Goal: Information Seeking & Learning: Learn about a topic

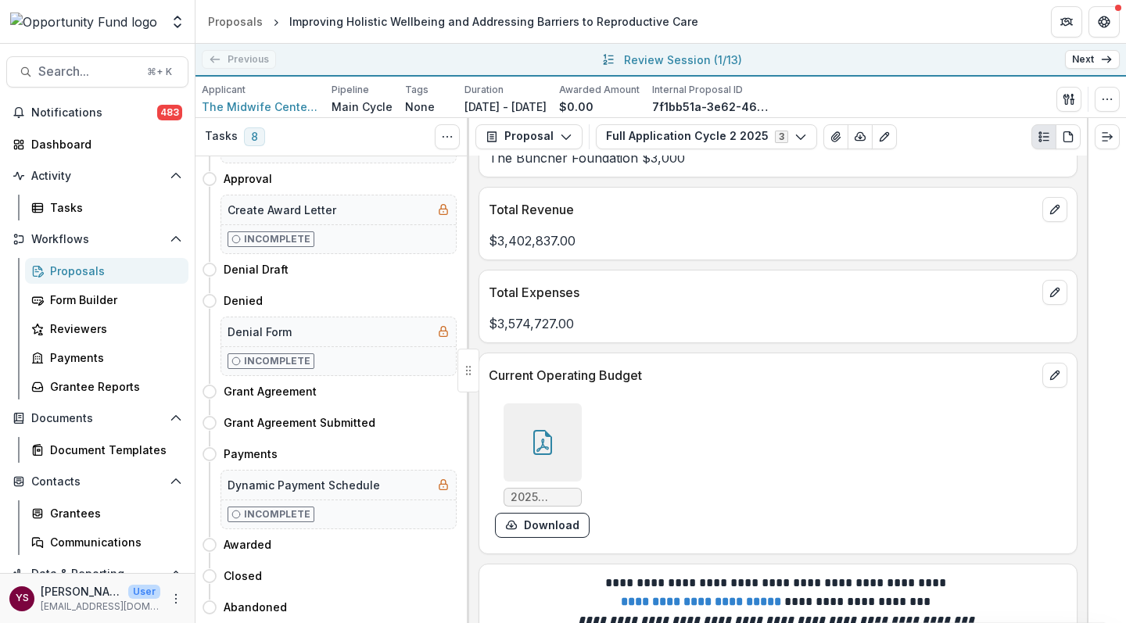
scroll to position [8102, 0]
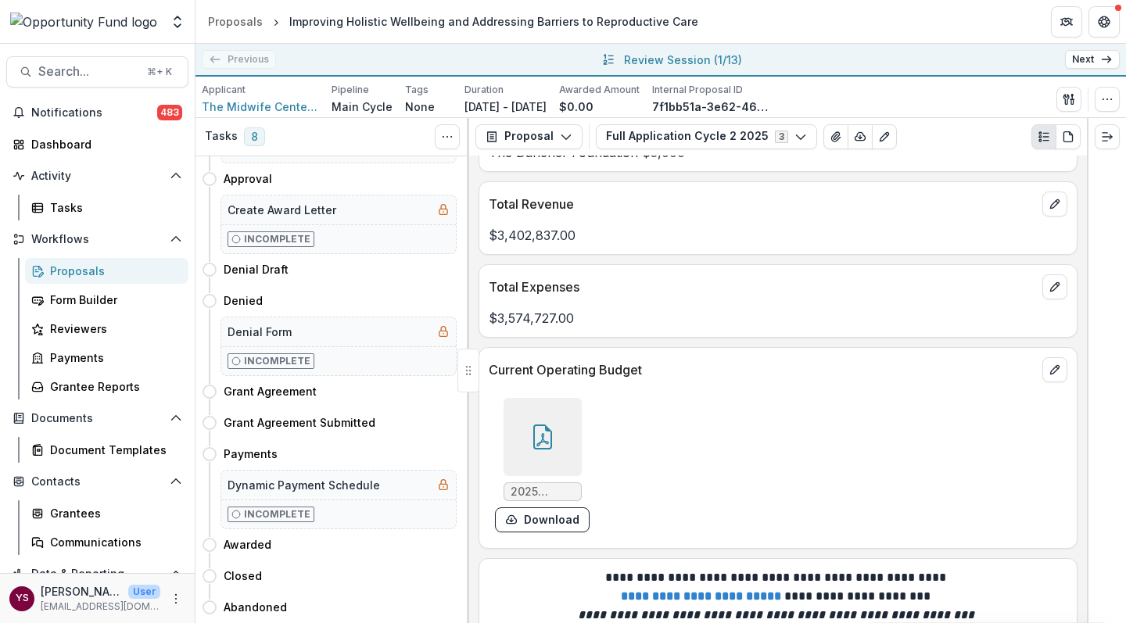
click at [540, 433] on icon at bounding box center [543, 439] width 13 height 13
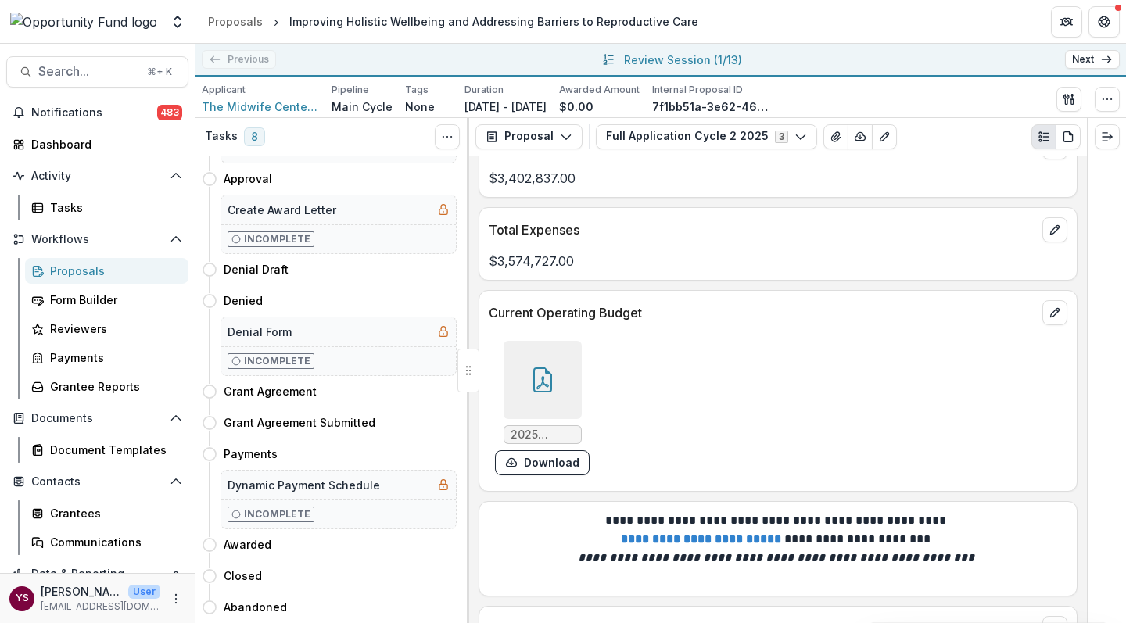
scroll to position [8159, 0]
click at [1051, 307] on icon "edit" at bounding box center [1055, 313] width 13 height 13
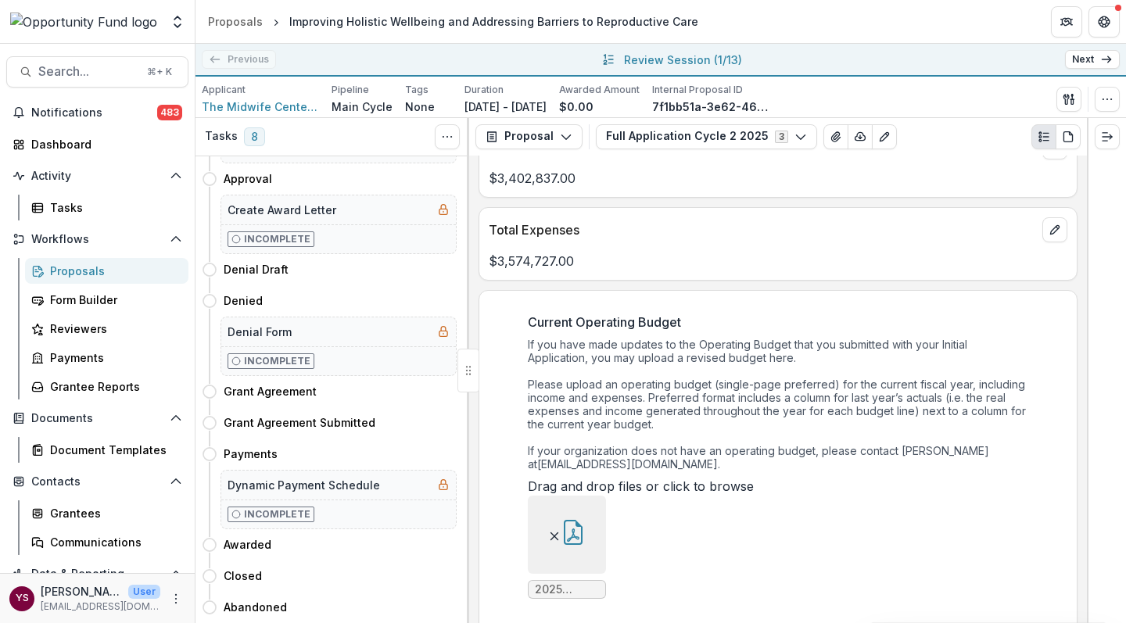
click at [1051, 300] on div "Current Operating Budget If you have made updates to the Operating Budget that …" at bounding box center [778, 462] width 598 height 324
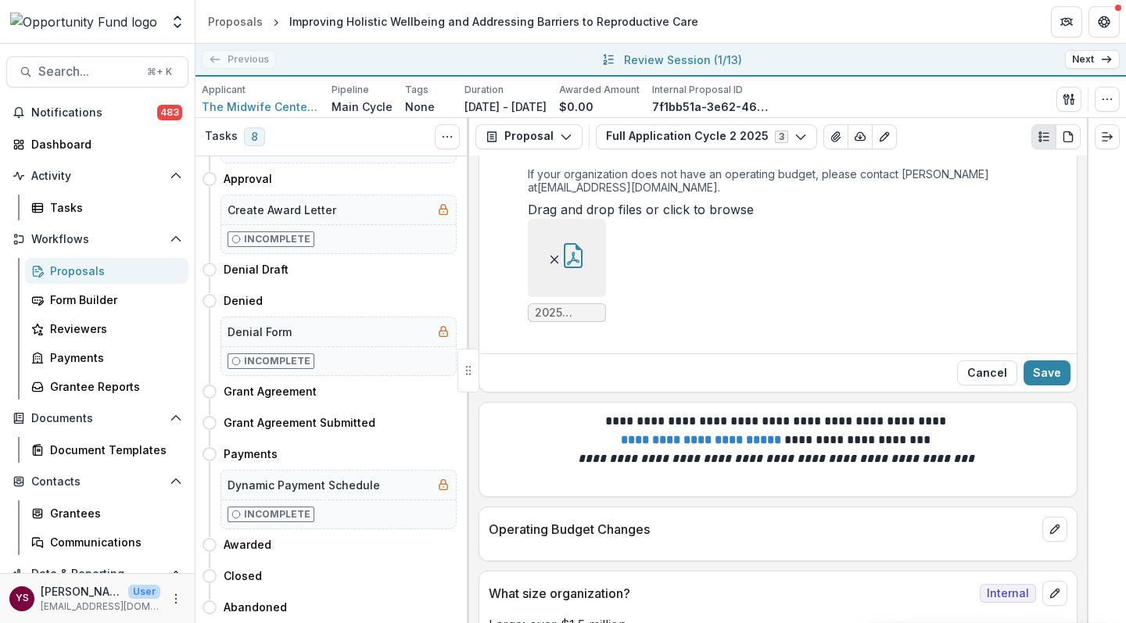
scroll to position [8466, 0]
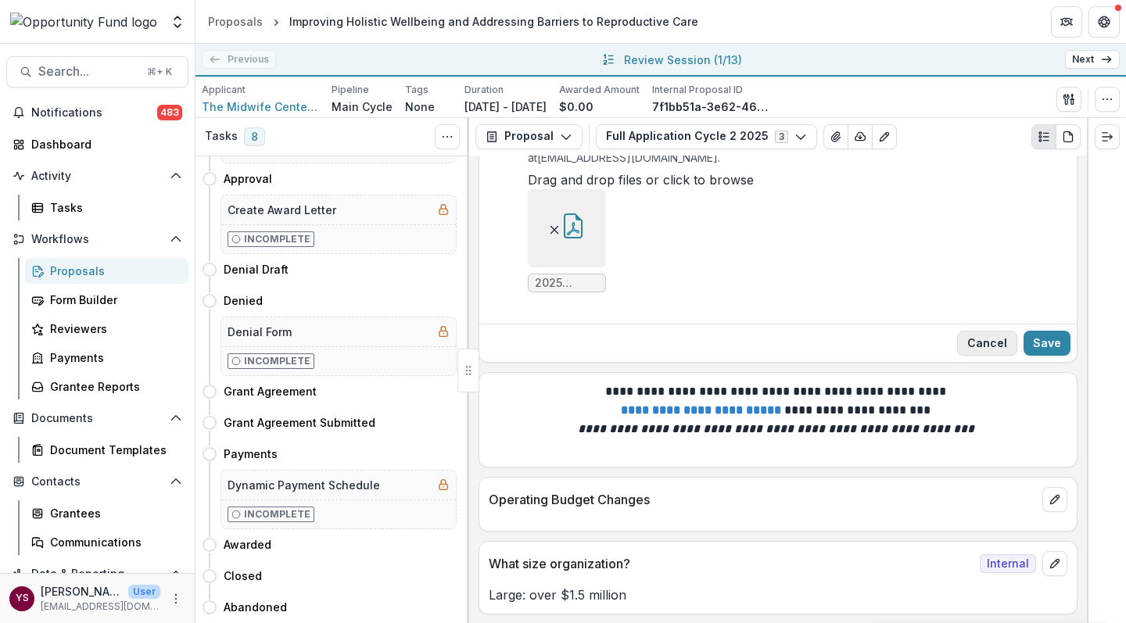
click at [989, 356] on button "Cancel" at bounding box center [987, 343] width 60 height 25
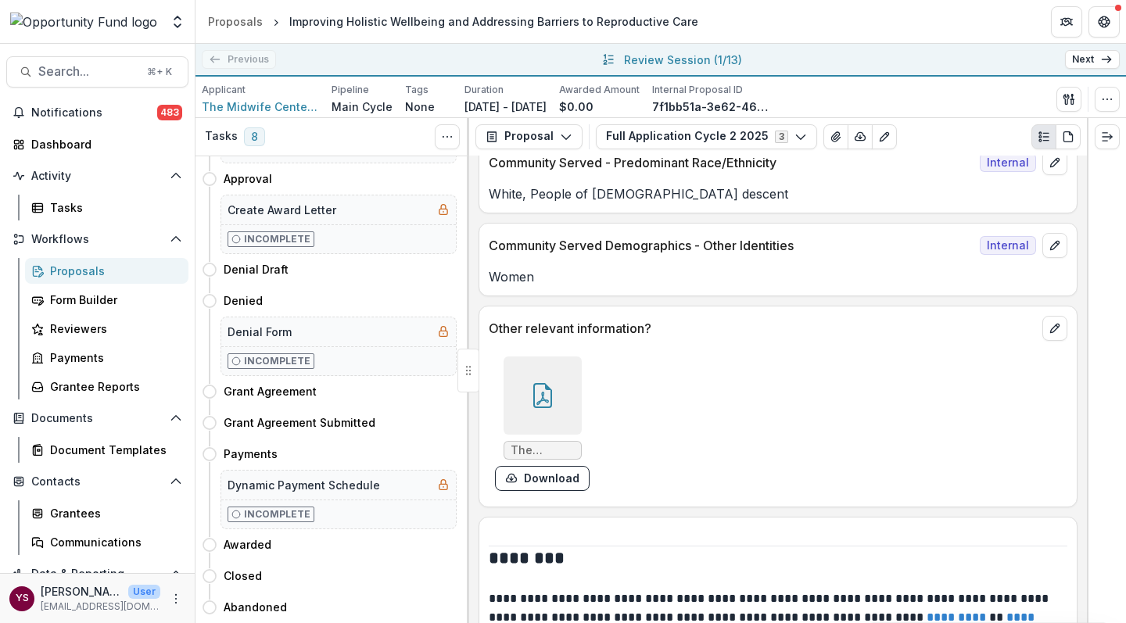
scroll to position [11456, 0]
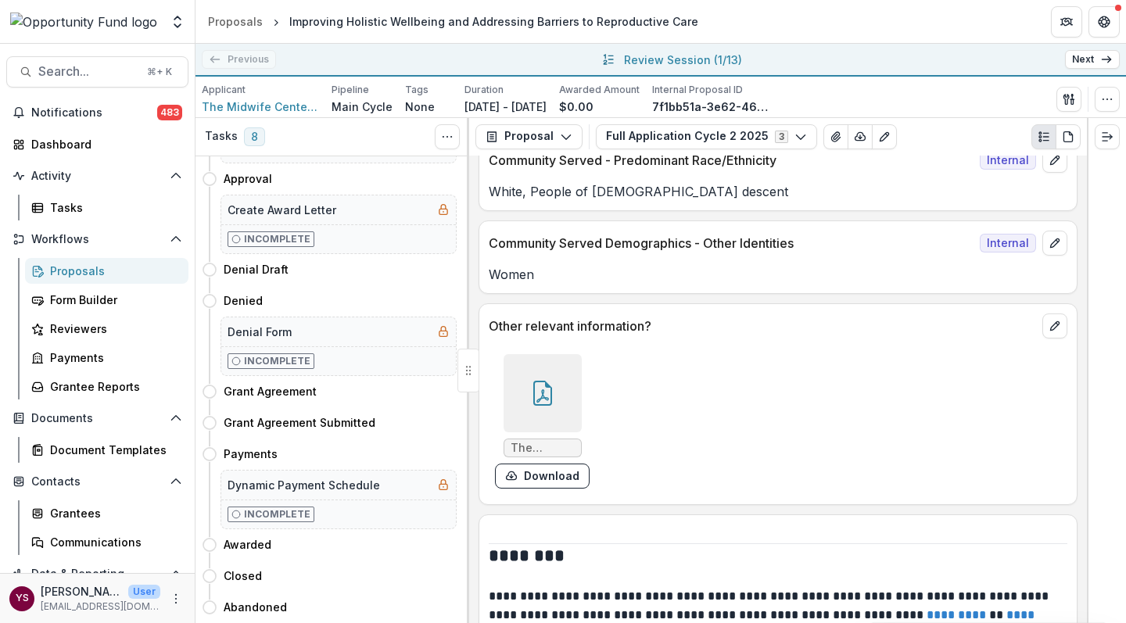
click at [536, 381] on icon at bounding box center [542, 393] width 25 height 25
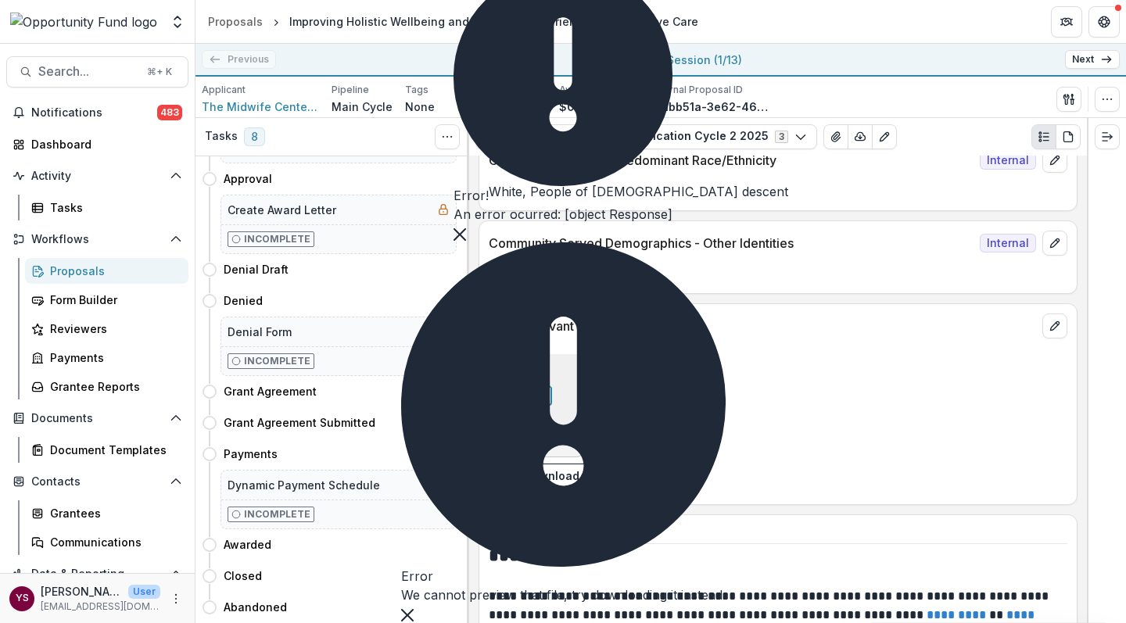
click at [695, 381] on div "The Midwife Center's 2023 Annual Report.pdf Download" at bounding box center [723, 421] width 469 height 147
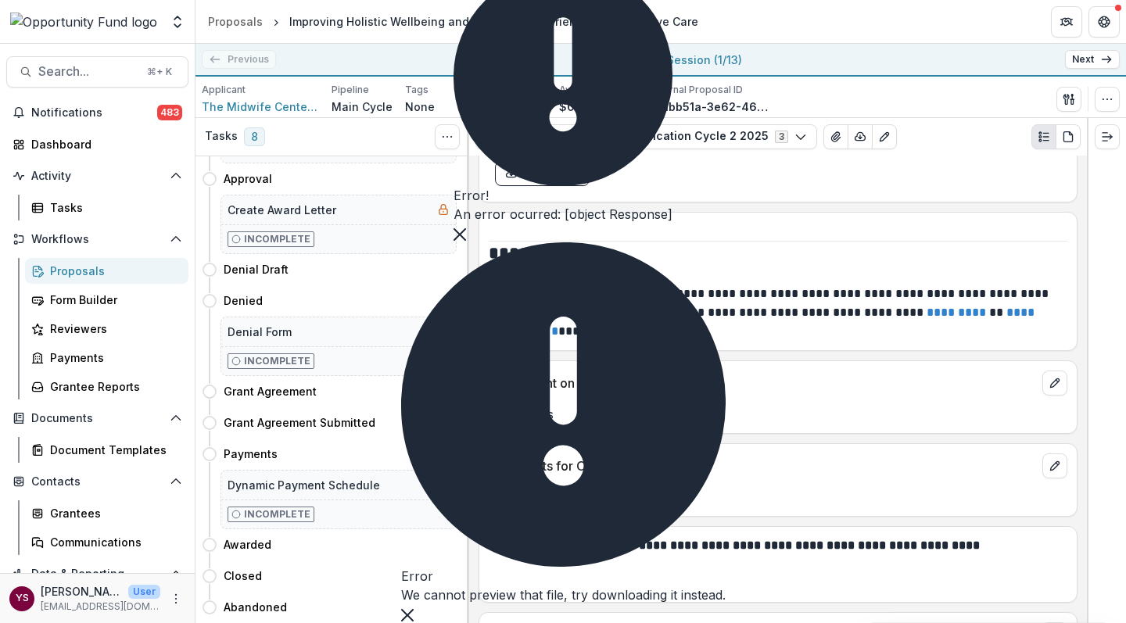
scroll to position [11758, 0]
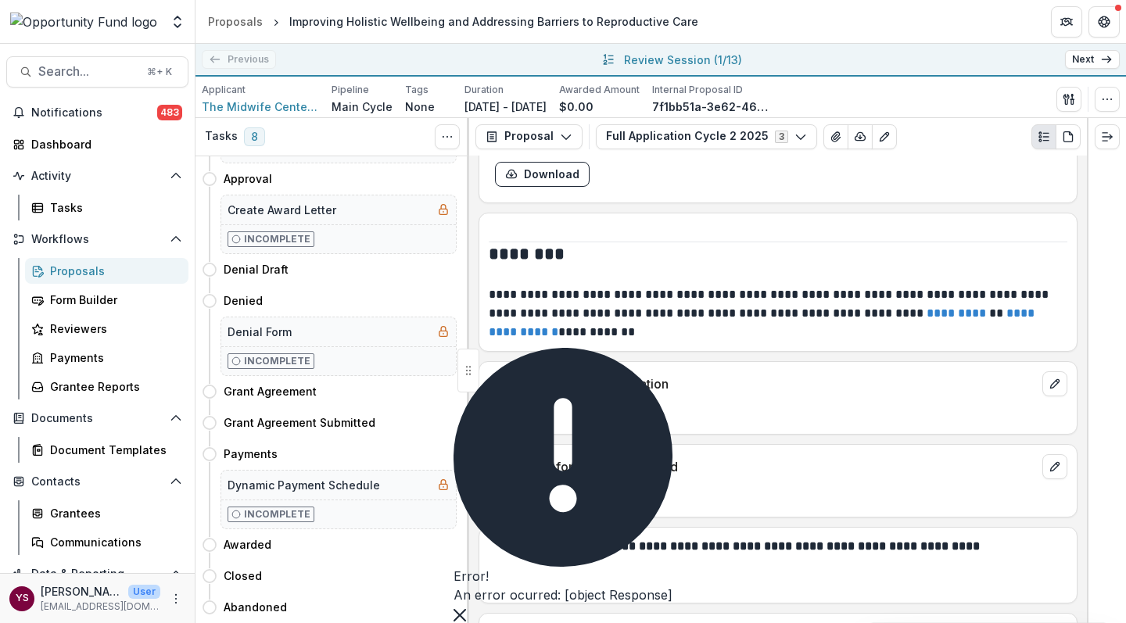
click at [466, 605] on button "Close" at bounding box center [460, 614] width 13 height 19
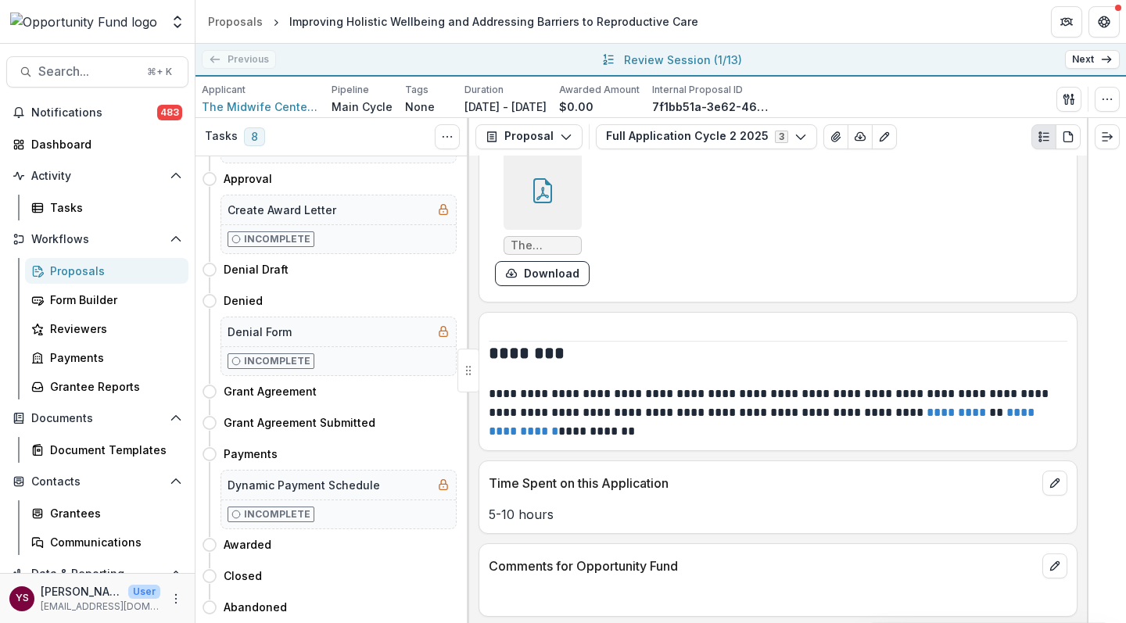
scroll to position [11666, 0]
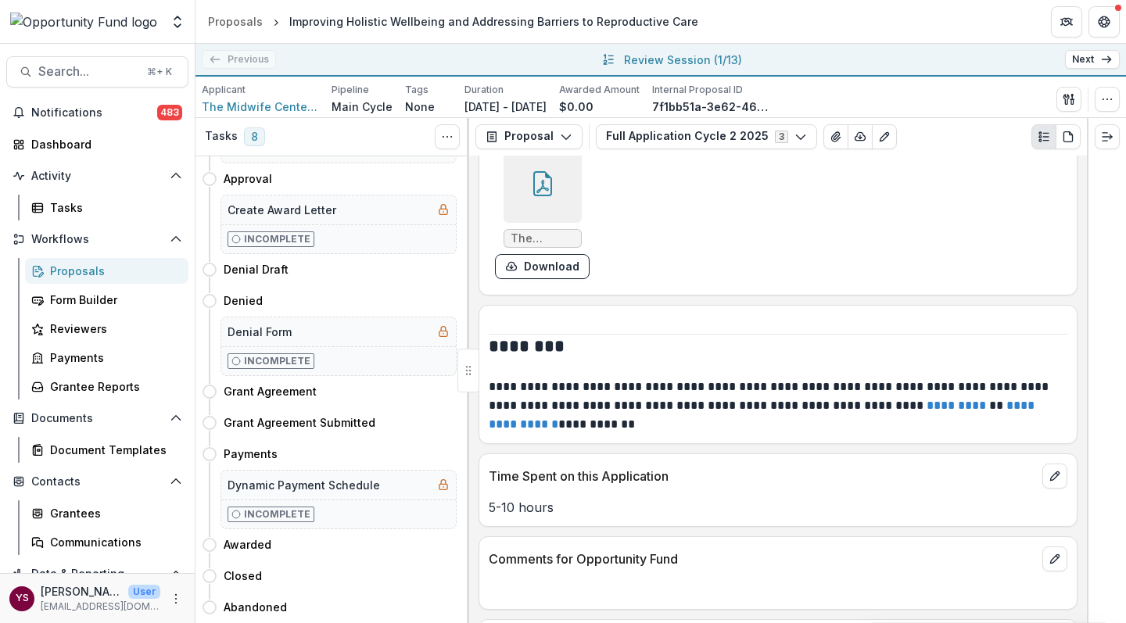
click at [1081, 61] on link "Next" at bounding box center [1092, 59] width 55 height 19
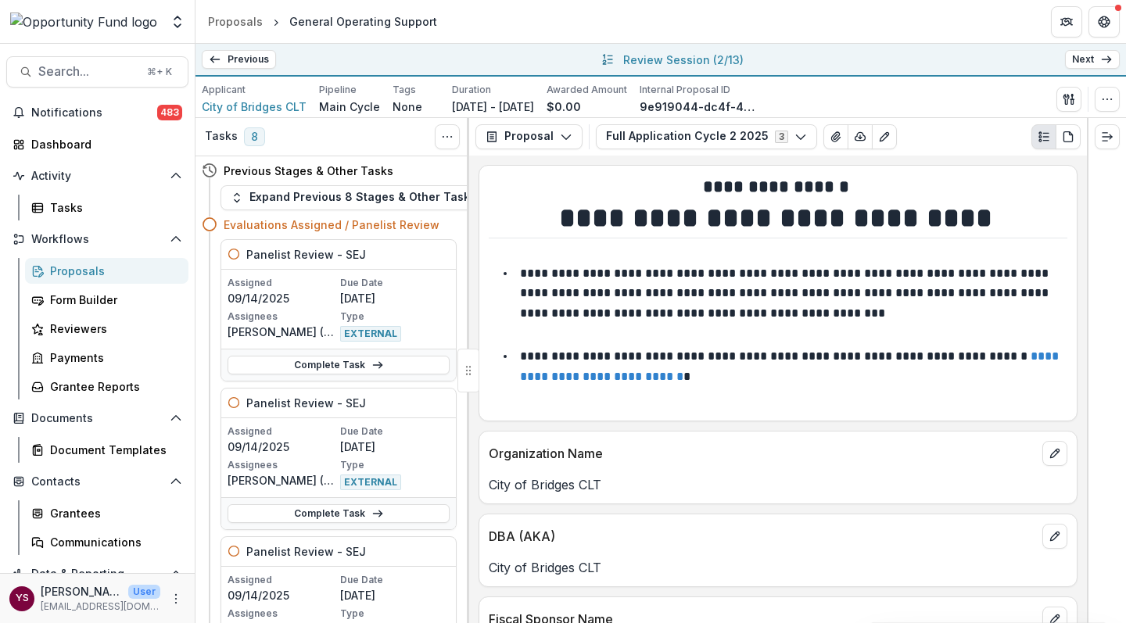
click at [239, 63] on link "Previous" at bounding box center [239, 59] width 74 height 19
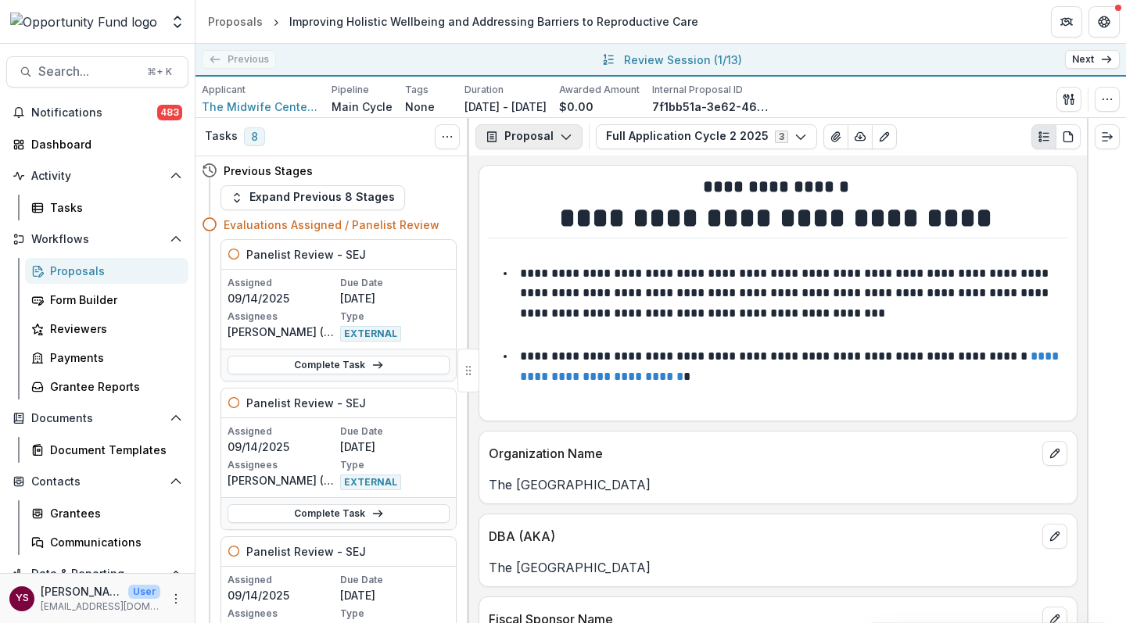
click at [563, 136] on icon "button" at bounding box center [566, 137] width 13 height 13
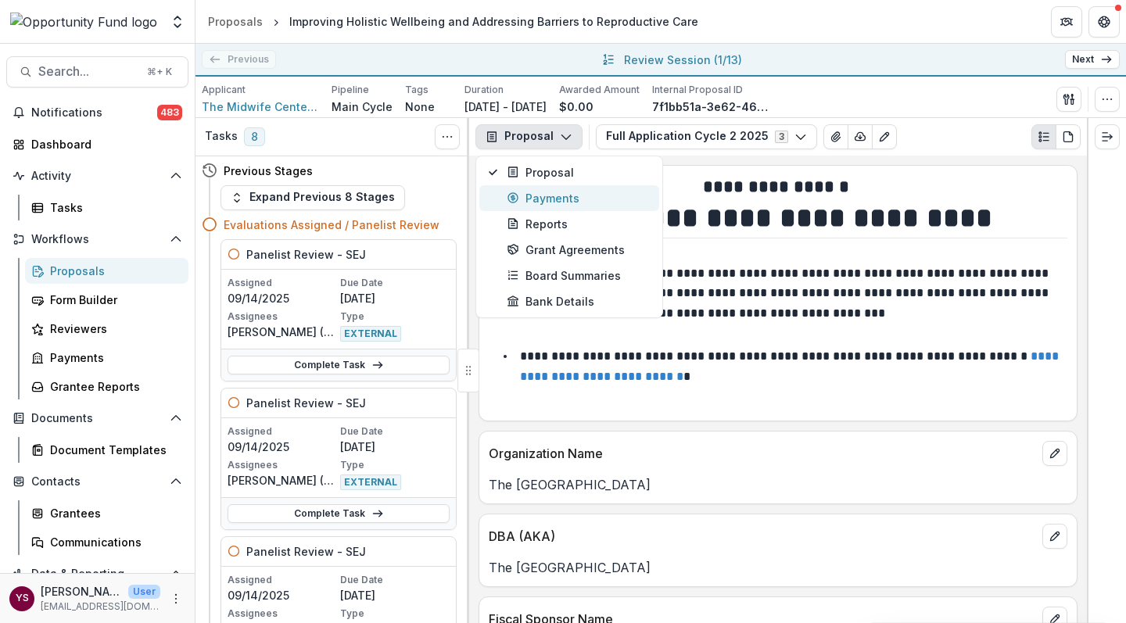
click at [561, 198] on div "Payments" at bounding box center [578, 198] width 143 height 16
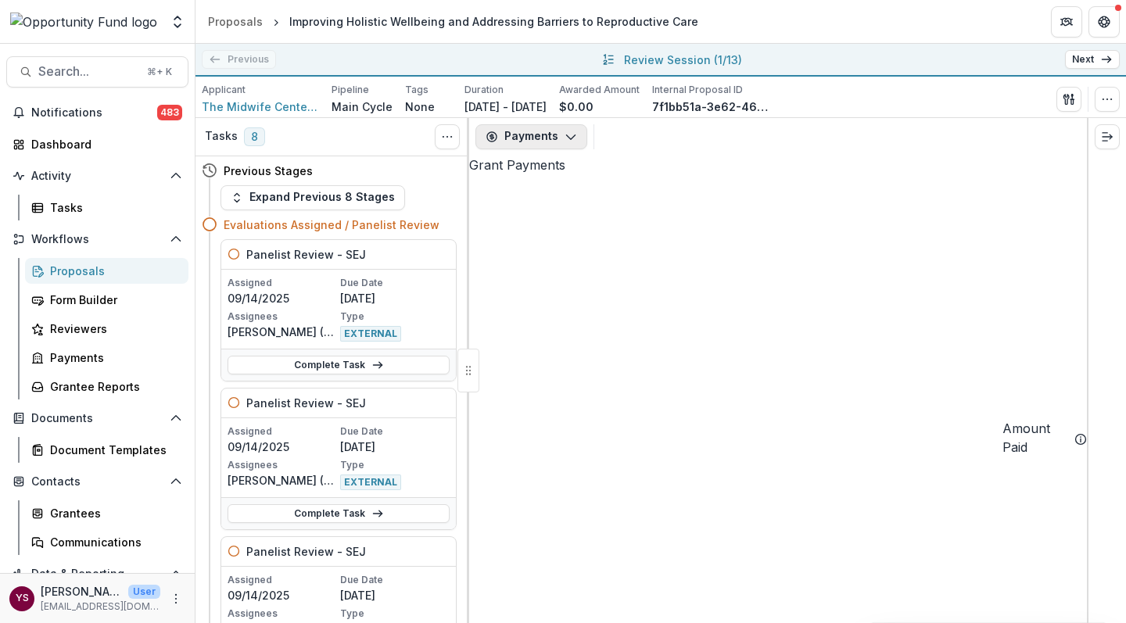
click at [570, 131] on icon "button" at bounding box center [571, 137] width 13 height 13
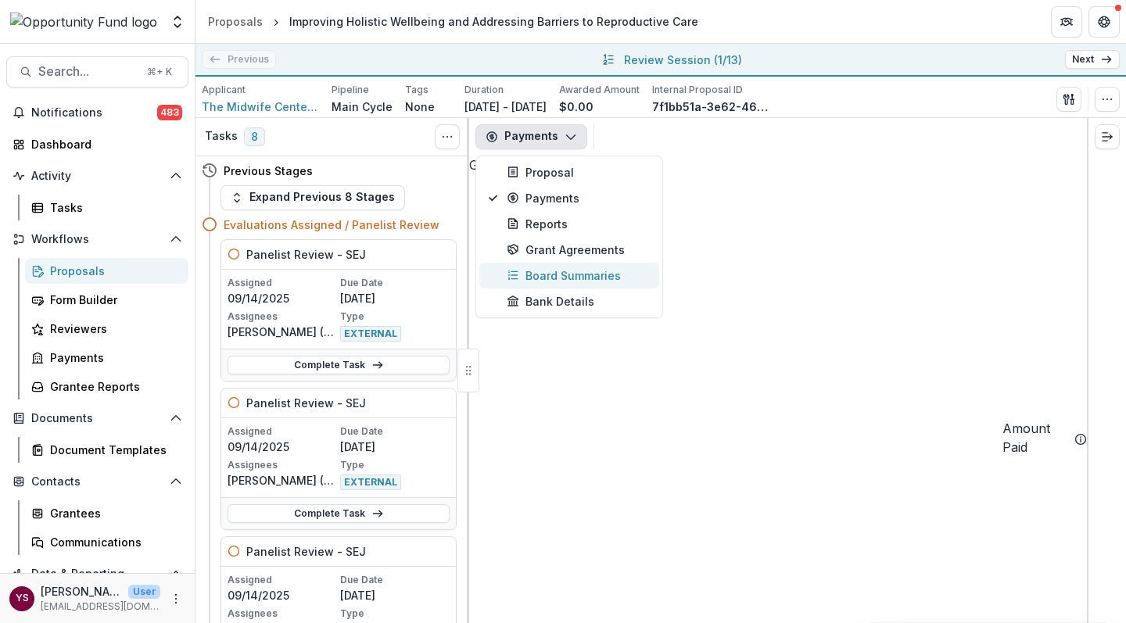
click at [556, 273] on div "Board Summaries" at bounding box center [578, 275] width 143 height 16
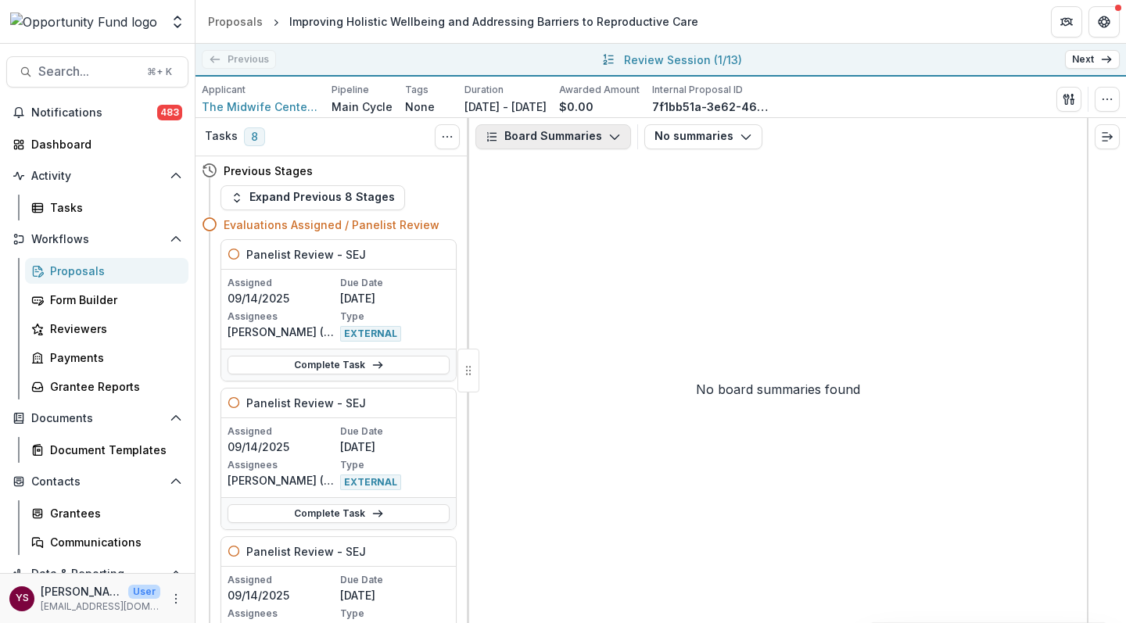
click at [610, 138] on polyline "button" at bounding box center [614, 137] width 9 height 5
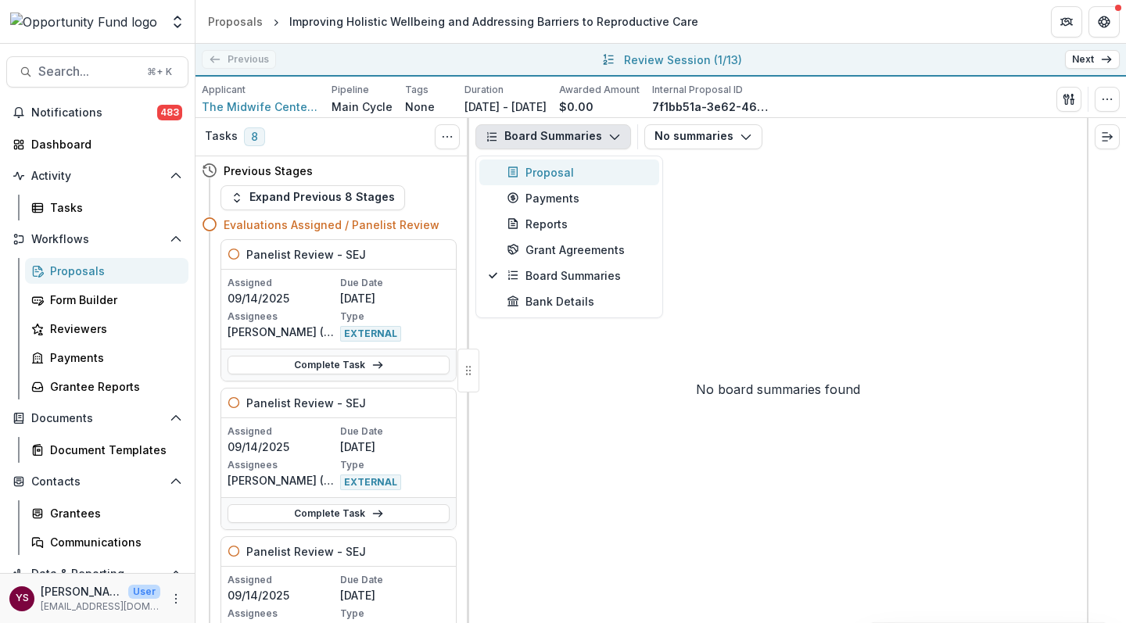
click at [584, 175] on div "Proposal" at bounding box center [578, 172] width 143 height 16
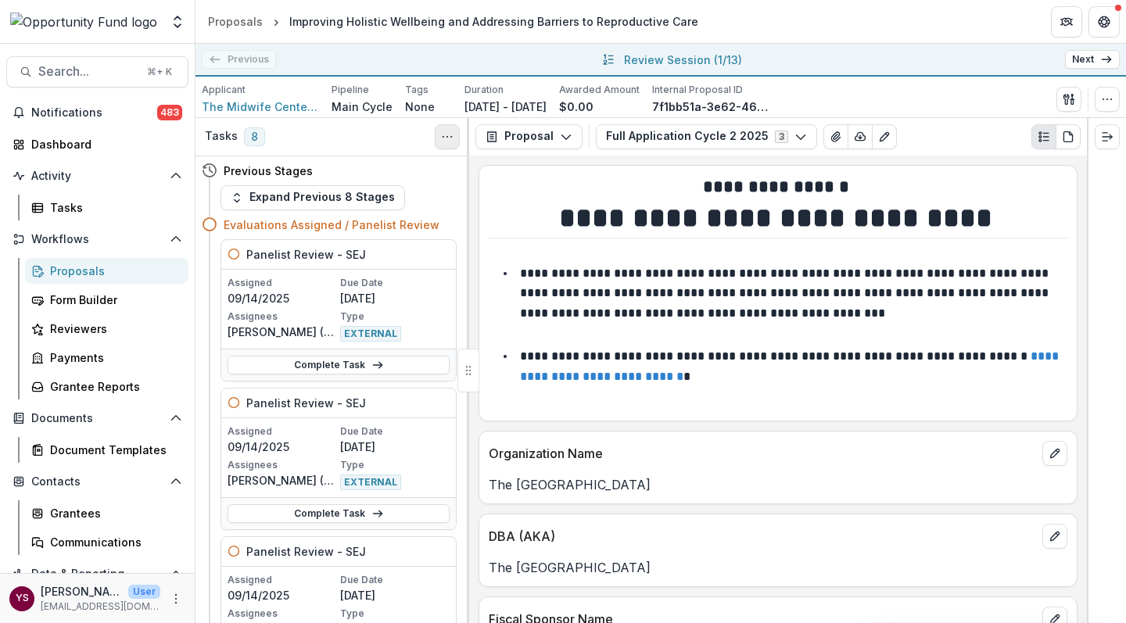
click at [449, 132] on icon "Toggle View Cancelled Tasks" at bounding box center [447, 137] width 13 height 13
click at [1069, 95] on icon "button" at bounding box center [1069, 99] width 13 height 13
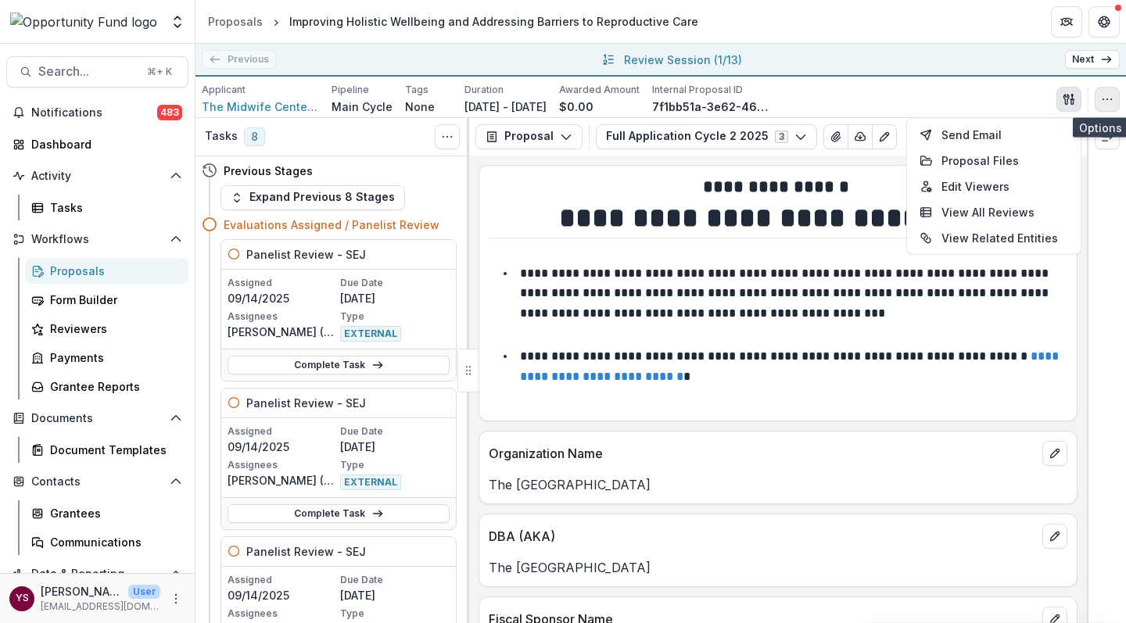
click at [1109, 100] on icon "button" at bounding box center [1107, 99] width 13 height 13
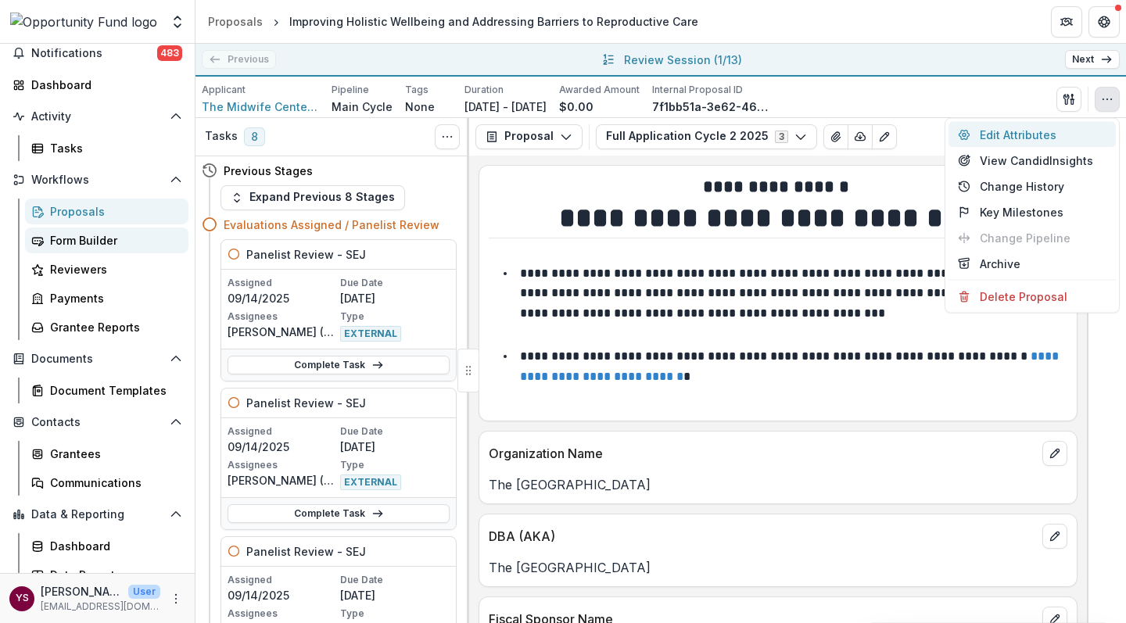
scroll to position [64, 0]
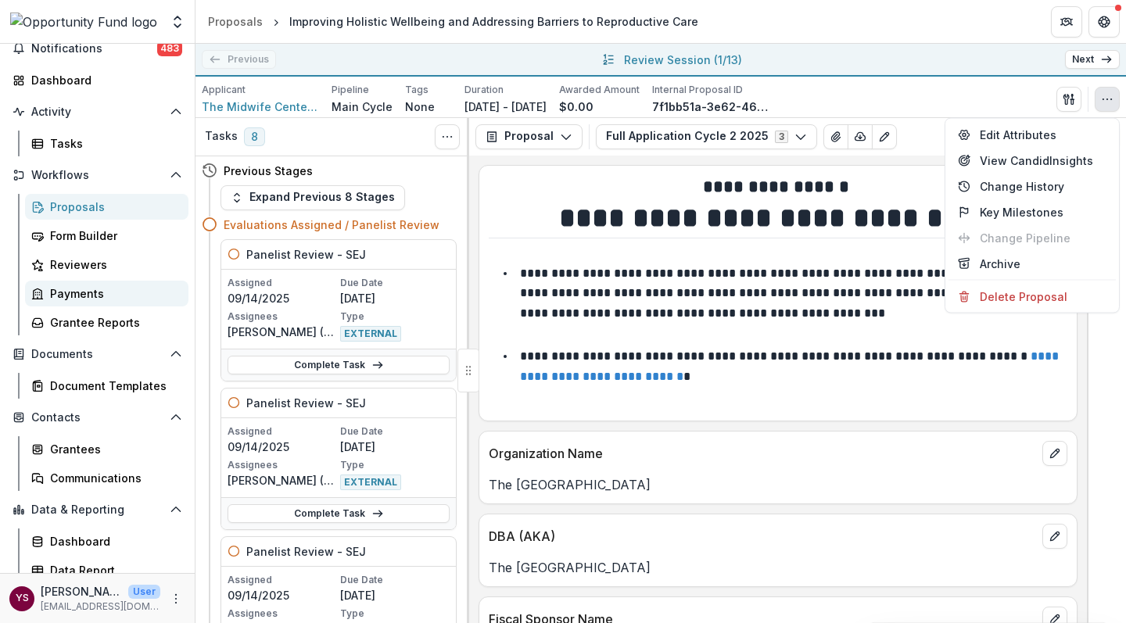
click at [74, 288] on div "Payments" at bounding box center [113, 293] width 126 height 16
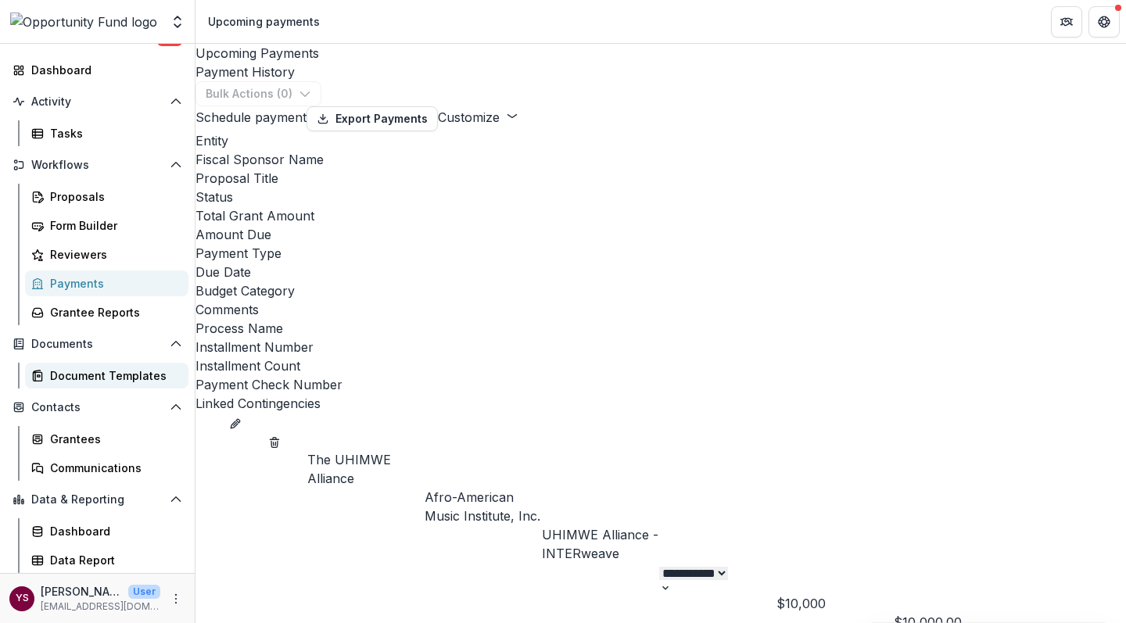
scroll to position [74, 0]
click at [78, 529] on div "Dashboard" at bounding box center [113, 531] width 126 height 16
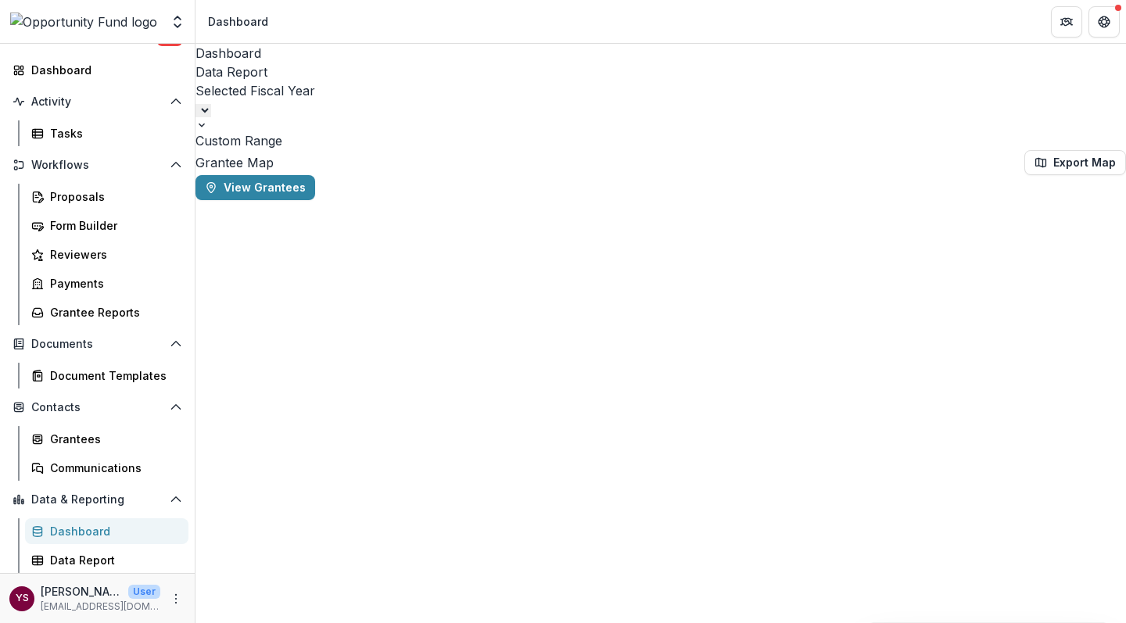
select select "**********"
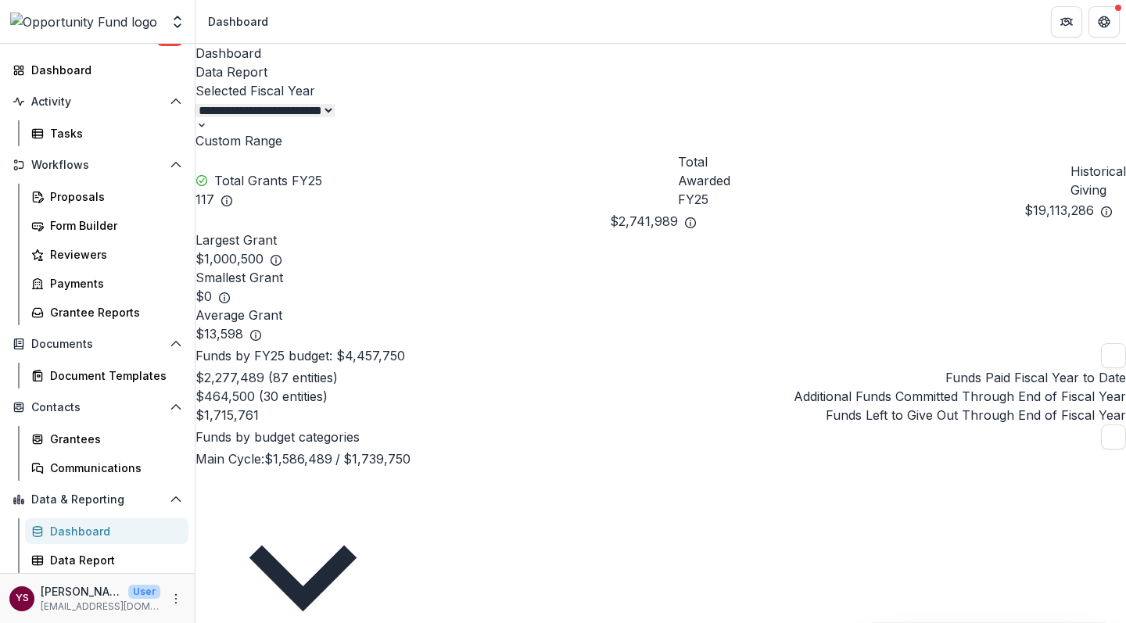
click at [315, 63] on div "Data Report" at bounding box center [661, 72] width 931 height 19
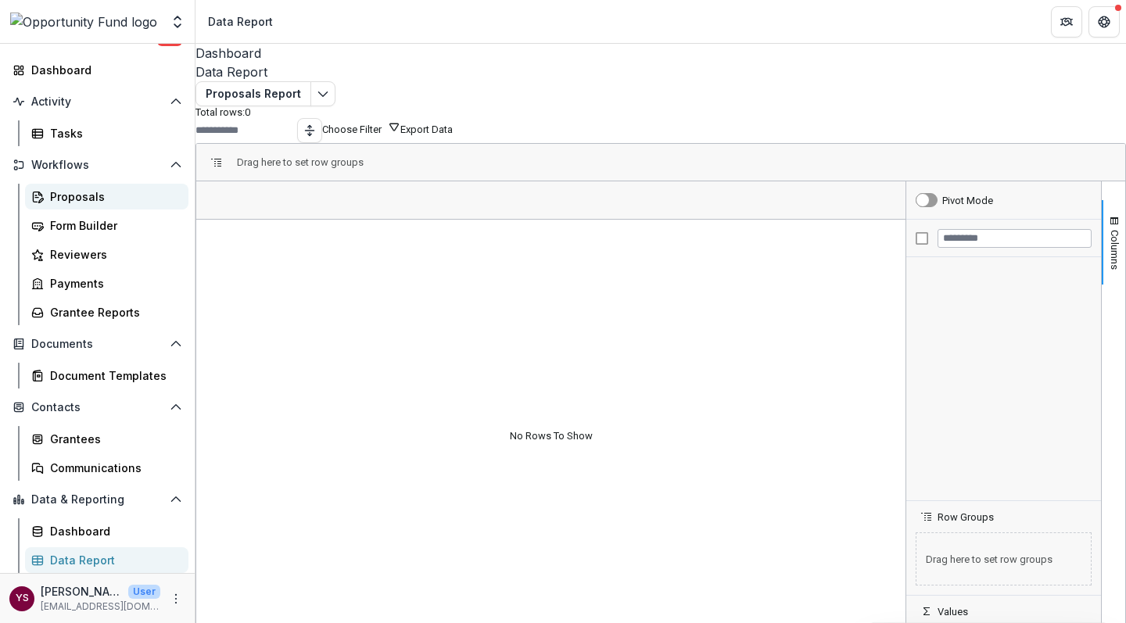
click at [84, 198] on div "Proposals" at bounding box center [113, 196] width 126 height 16
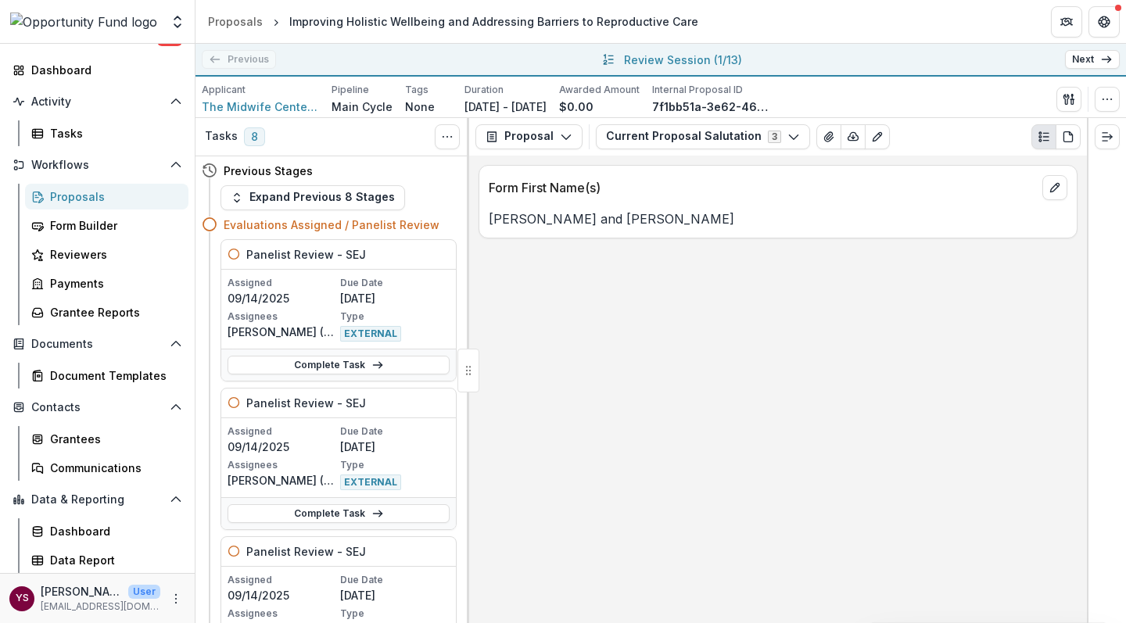
click at [1046, 140] on line "Plaintext view" at bounding box center [1045, 140] width 5 height 0
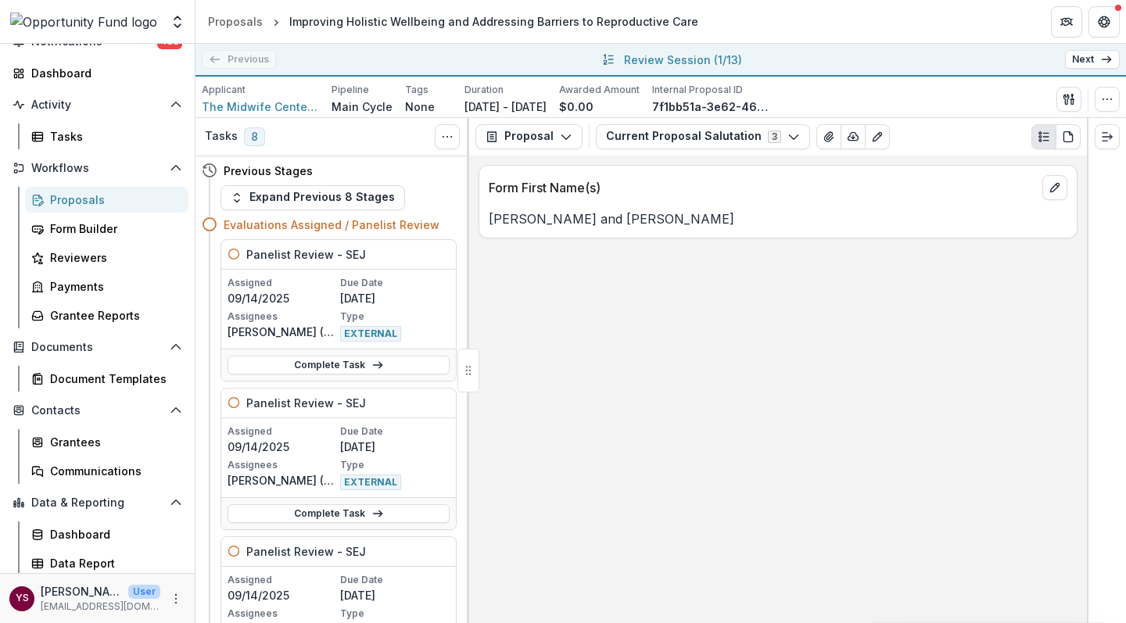
click at [1090, 56] on link "Next" at bounding box center [1092, 59] width 55 height 19
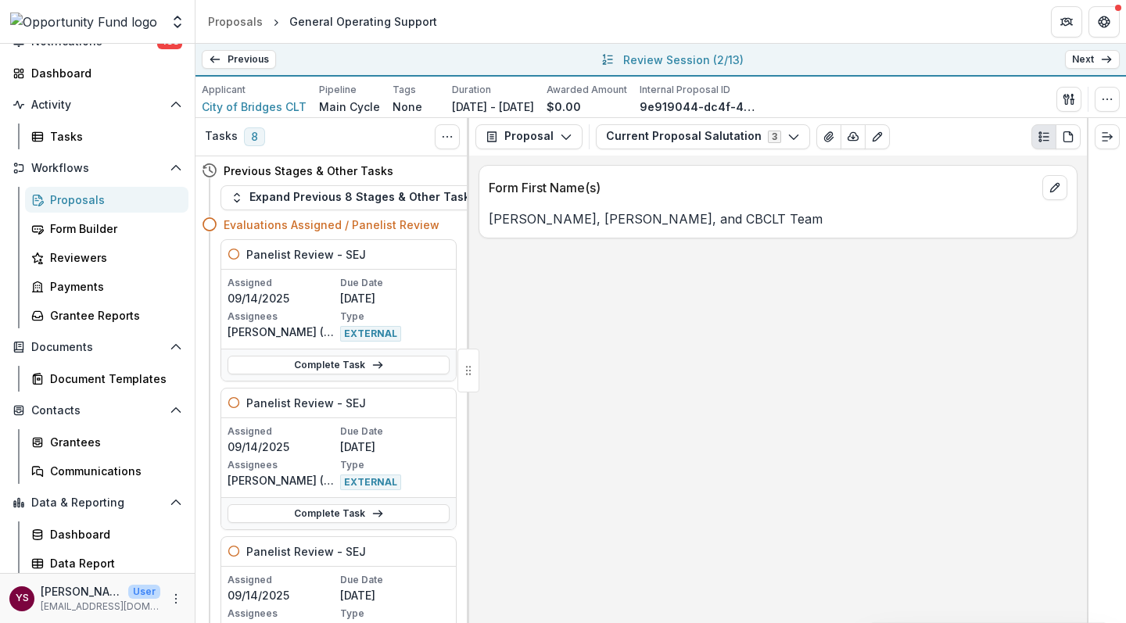
click at [241, 56] on link "Previous" at bounding box center [239, 59] width 74 height 19
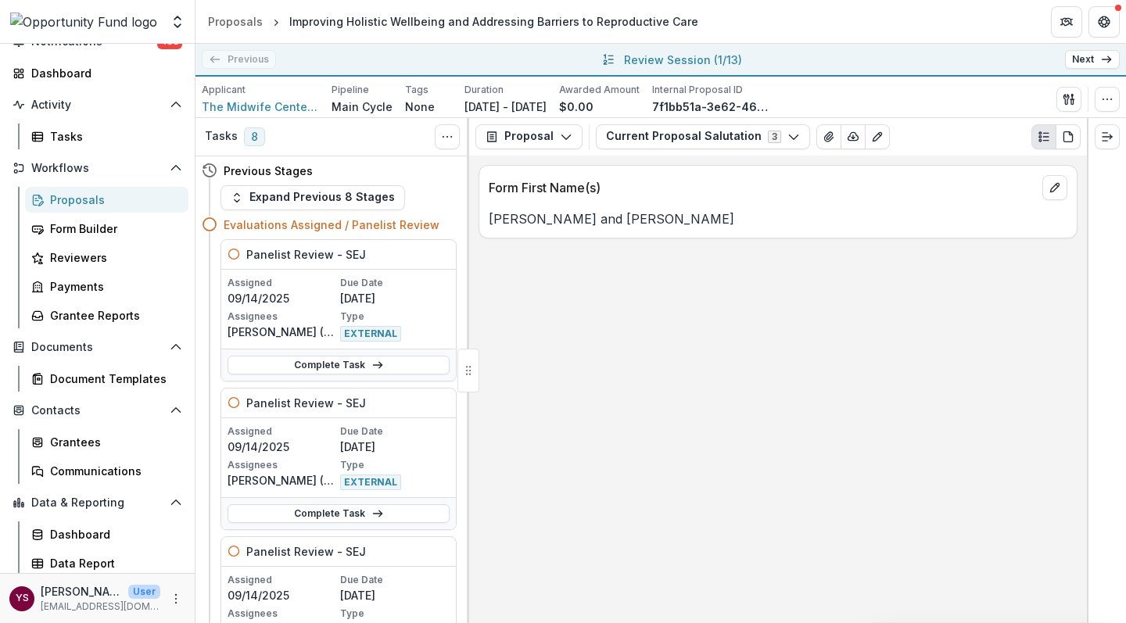
click at [1095, 59] on link "Next" at bounding box center [1092, 59] width 55 height 19
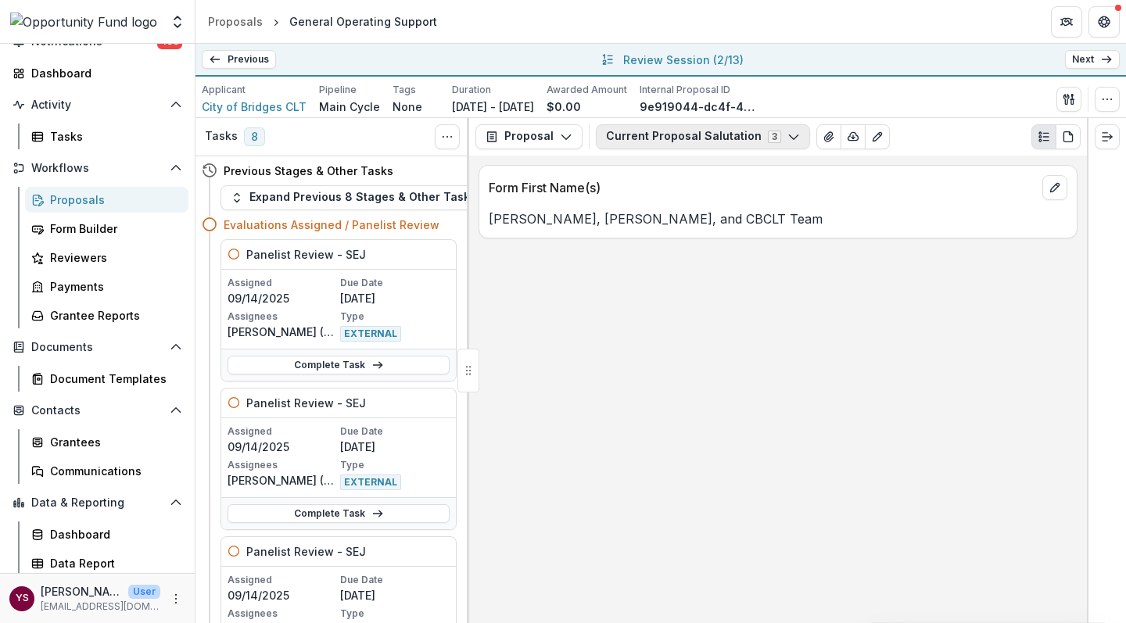
click at [789, 137] on polyline "button" at bounding box center [793, 137] width 9 height 5
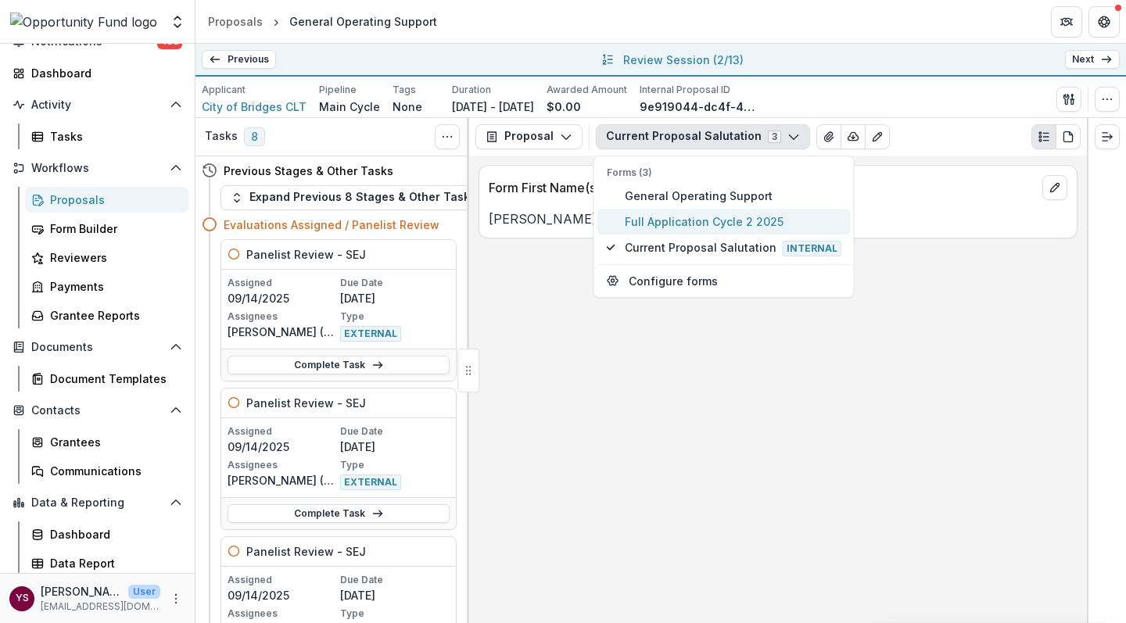
click at [723, 221] on span "Full Application Cycle 2 2025" at bounding box center [733, 222] width 217 height 16
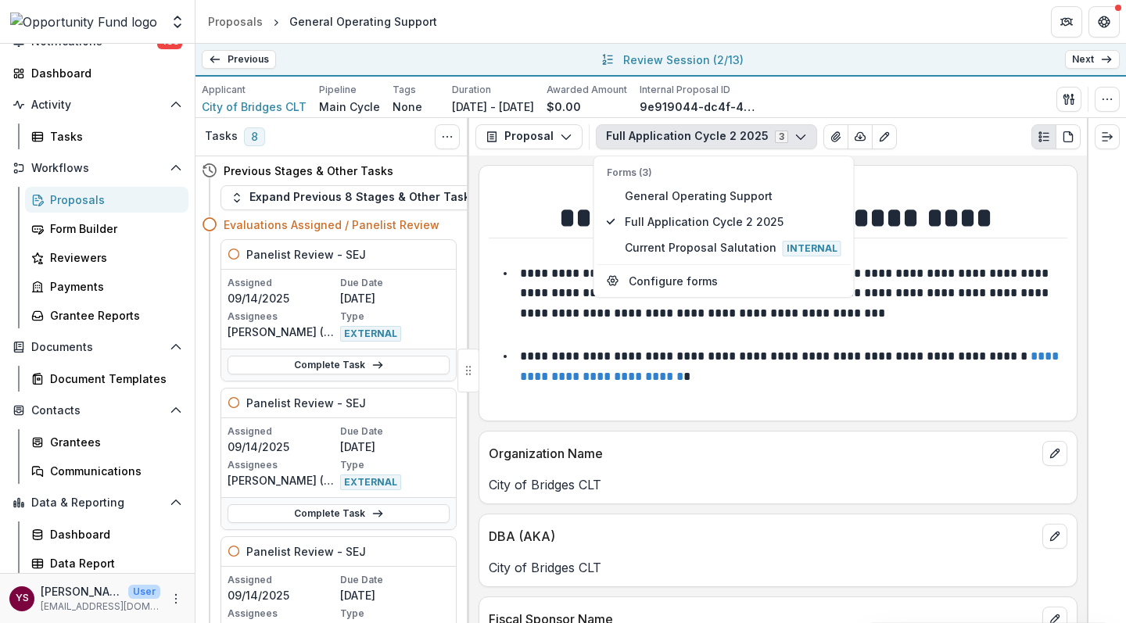
click at [727, 413] on div "**********" at bounding box center [778, 293] width 599 height 257
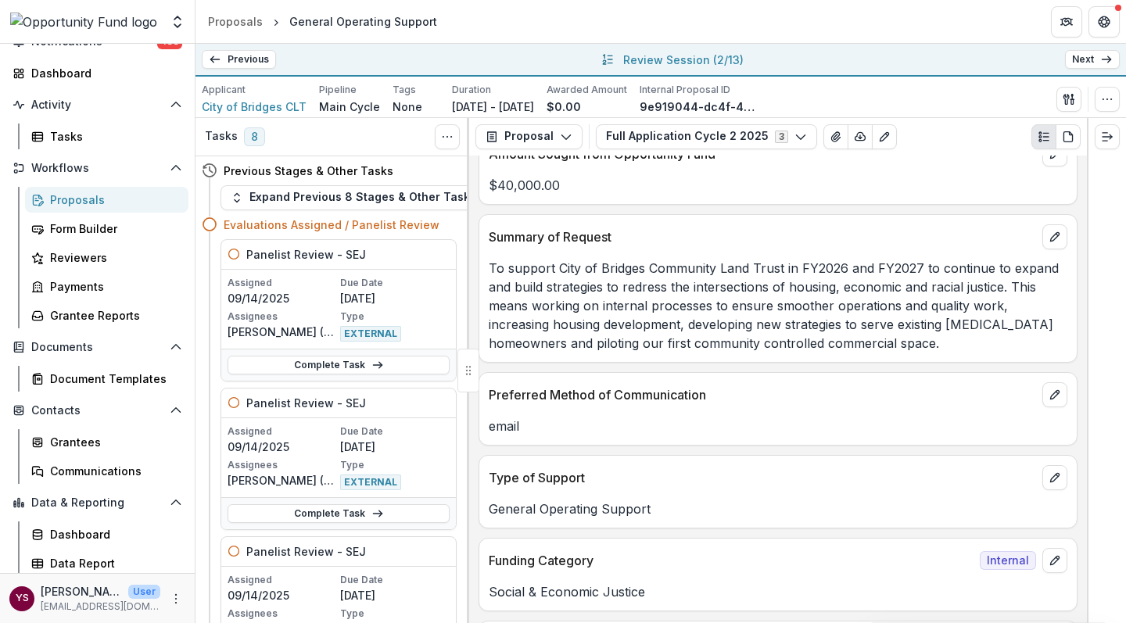
scroll to position [614, 0]
